Goal: Check status: Check status

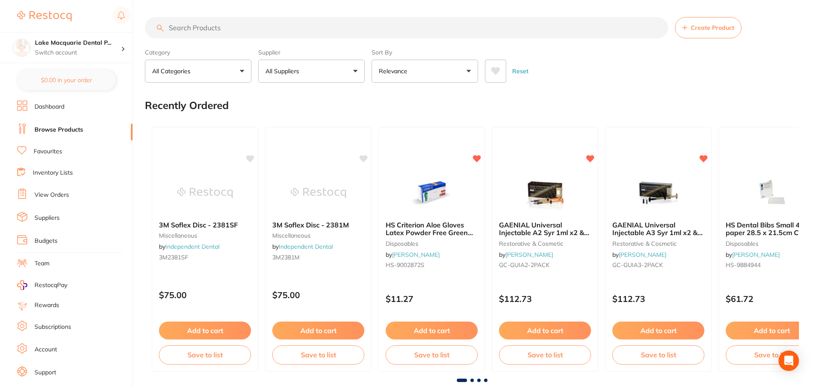
click at [64, 192] on link "View Orders" at bounding box center [52, 195] width 35 height 9
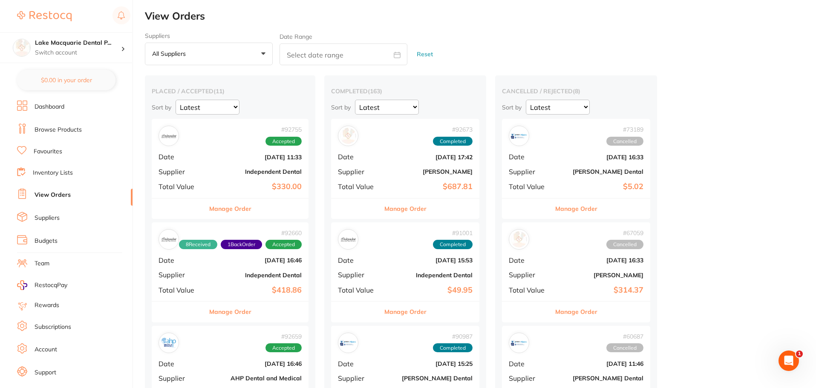
click at [242, 212] on button "Manage Order" at bounding box center [230, 209] width 42 height 20
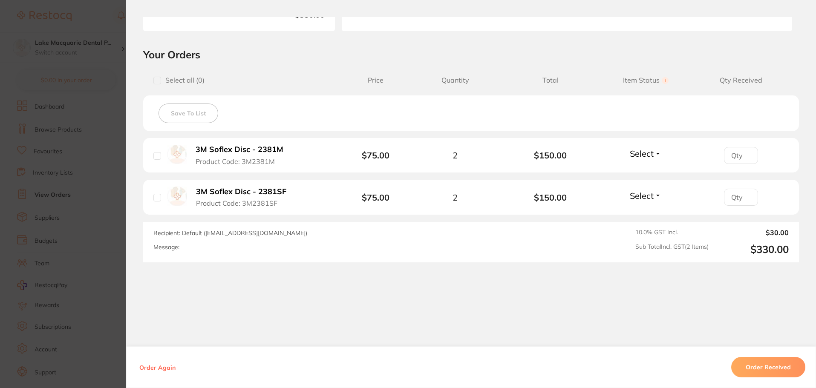
scroll to position [162, 0]
click at [773, 363] on button "Order Received" at bounding box center [768, 367] width 74 height 20
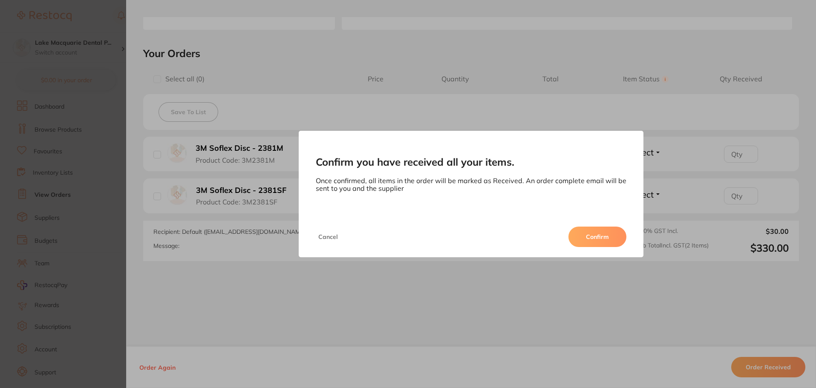
click at [595, 231] on button "Confirm" at bounding box center [598, 237] width 58 height 20
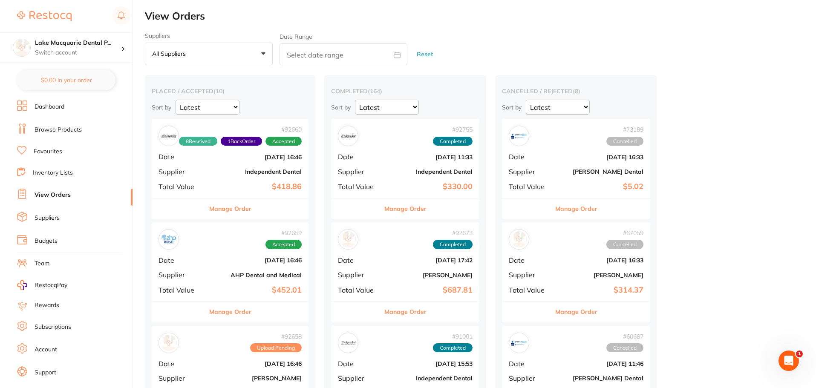
click at [422, 211] on button "Manage Order" at bounding box center [405, 209] width 42 height 20
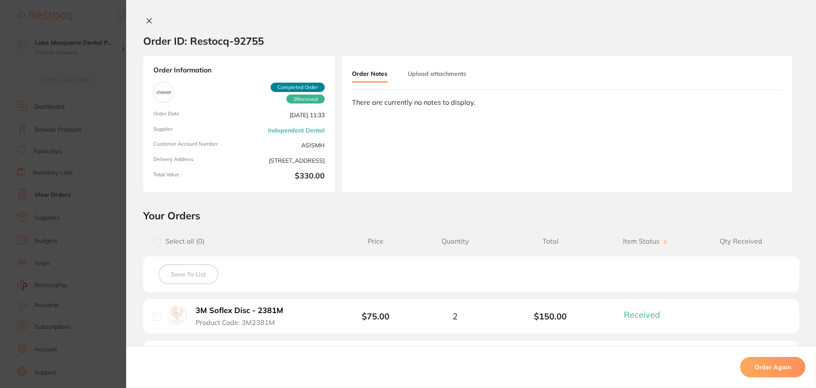
click at [149, 16] on div "Order ID: Restocq- 92755 Order Information 2 Received Completed Order Order Dat…" at bounding box center [471, 194] width 690 height 388
click at [151, 18] on button at bounding box center [149, 21] width 12 height 9
